Goal: Task Accomplishment & Management: Use online tool/utility

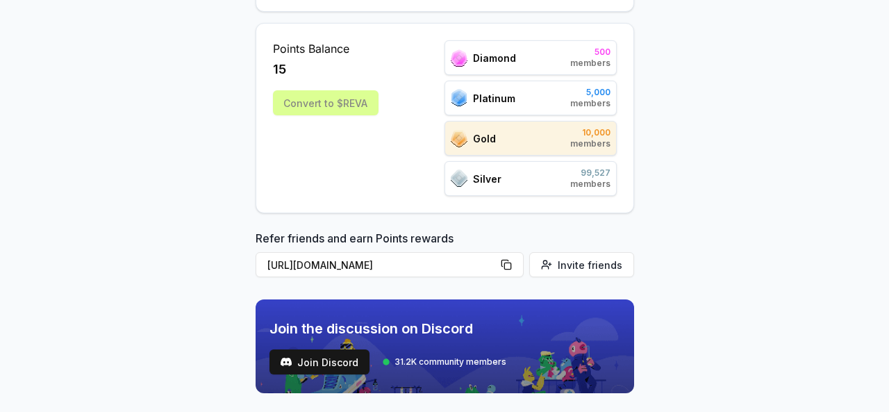
scroll to position [347, 0]
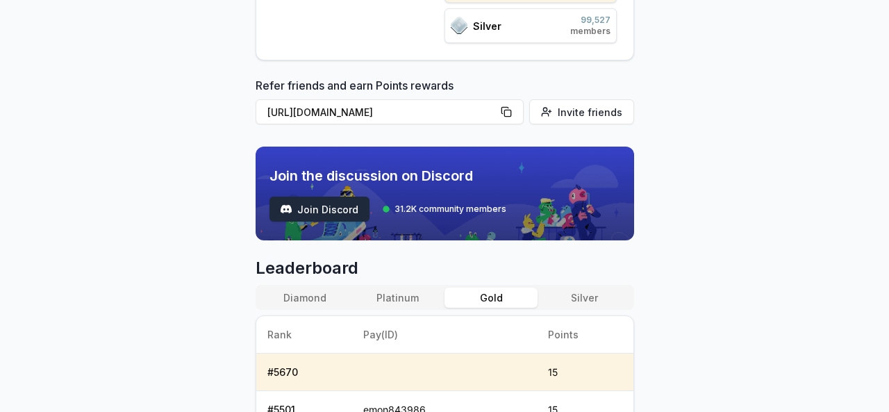
click at [340, 203] on span "Join Discord" at bounding box center [327, 209] width 61 height 15
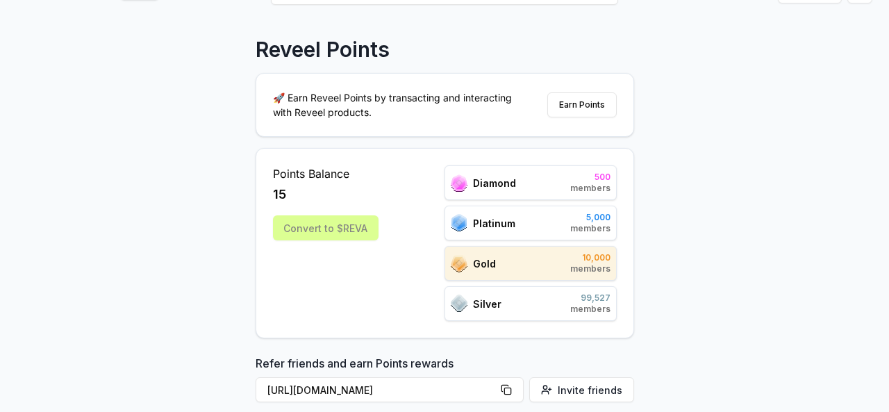
scroll to position [69, 0]
click at [593, 92] on button "Earn Points" at bounding box center [581, 104] width 69 height 25
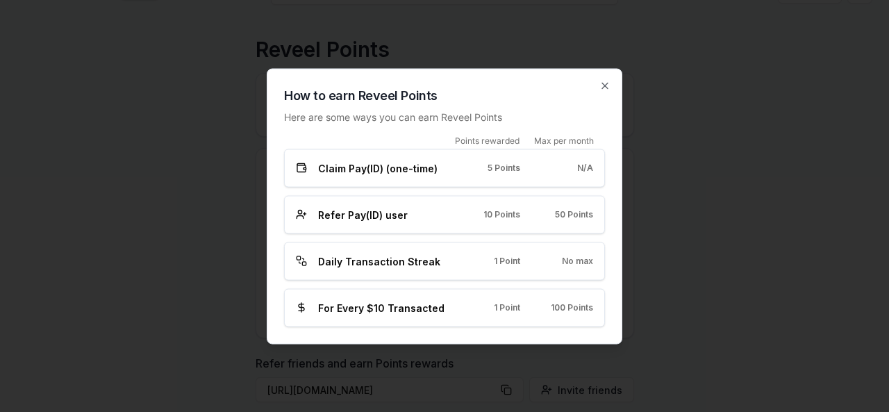
click at [388, 165] on span "Claim Pay(ID) (one-time)" at bounding box center [377, 167] width 119 height 15
click at [388, 178] on div "Claim Pay(ID) (one-time) 5 Points N/A" at bounding box center [444, 168] width 321 height 38
click at [364, 213] on span "Refer Pay(ID) user" at bounding box center [363, 214] width 90 height 15
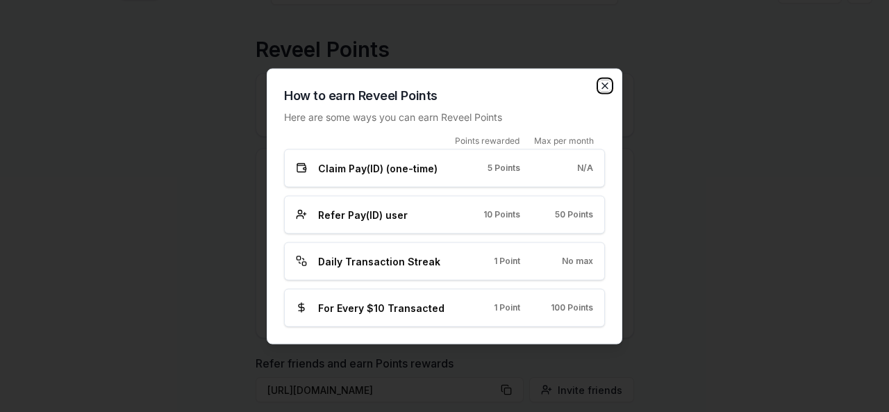
click at [602, 88] on icon "button" at bounding box center [605, 85] width 11 height 11
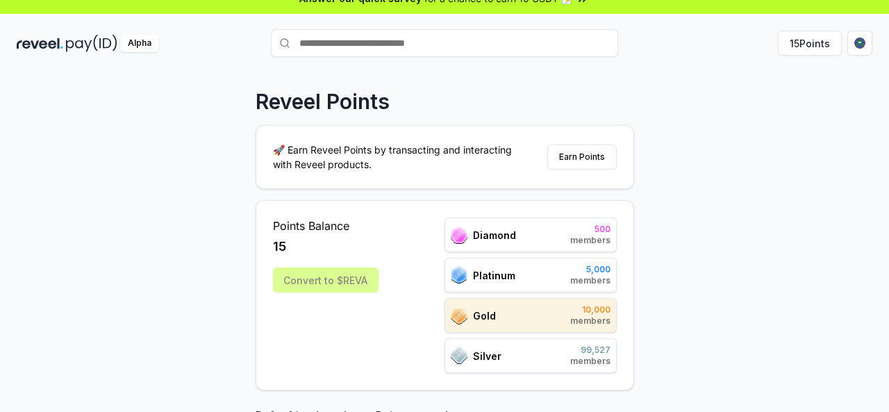
scroll to position [0, 0]
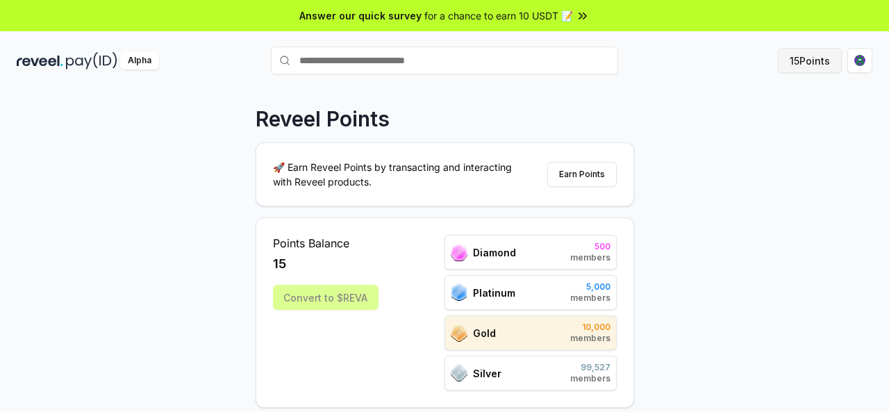
click at [826, 65] on button "15 Points" at bounding box center [810, 60] width 64 height 25
